Goal: Task Accomplishment & Management: Manage account settings

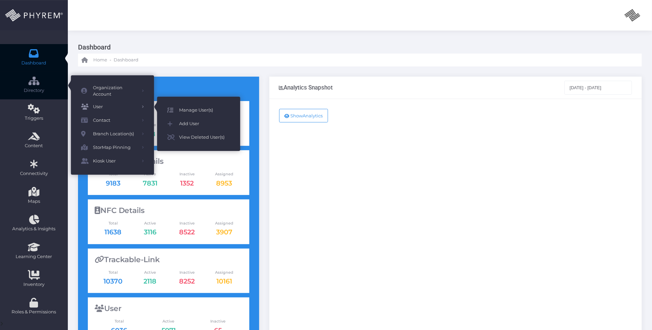
click at [188, 109] on span "Manage User(s)" at bounding box center [204, 110] width 51 height 9
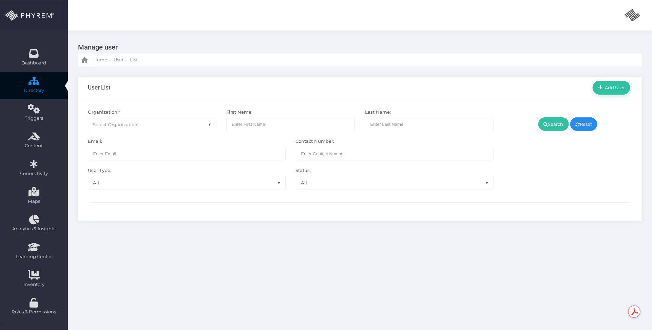
click at [172, 121] on span "Select Organization" at bounding box center [152, 124] width 128 height 13
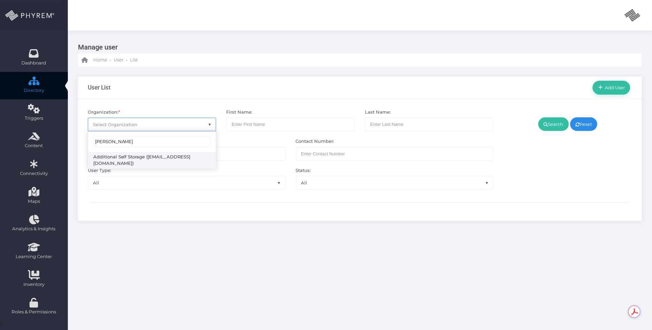
type input "[PERSON_NAME]"
select select "4851"
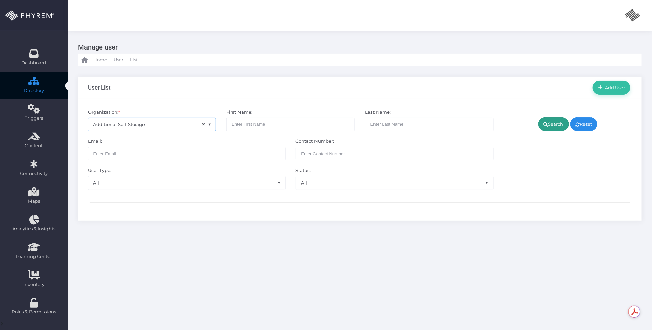
click at [556, 120] on link "Search" at bounding box center [553, 124] width 31 height 14
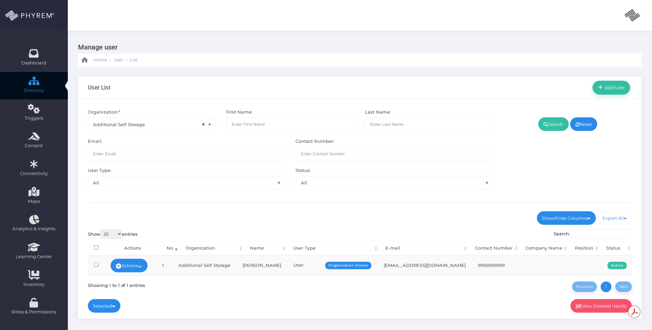
click at [368, 219] on div "Show/Hide Columns No" at bounding box center [360, 255] width 544 height 88
click at [141, 259] on link "Actions" at bounding box center [129, 266] width 37 height 14
click at [132, 318] on link "Sign In" at bounding box center [131, 317] width 44 height 13
